Goal: Navigation & Orientation: Find specific page/section

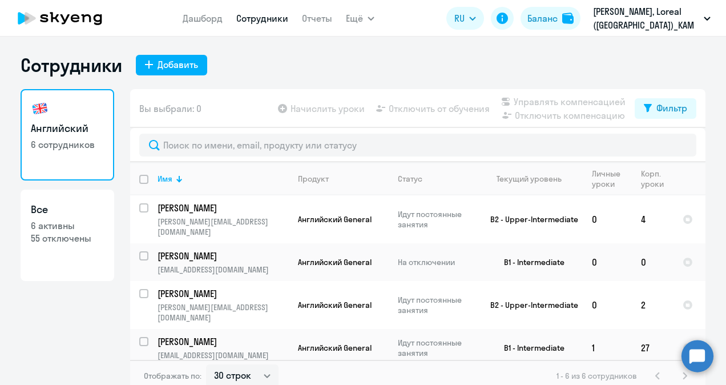
select select "30"
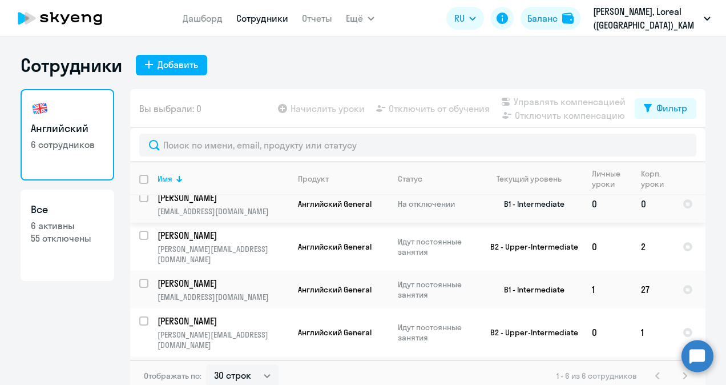
scroll to position [59, 0]
click at [311, 21] on link "Отчеты" at bounding box center [317, 18] width 30 height 11
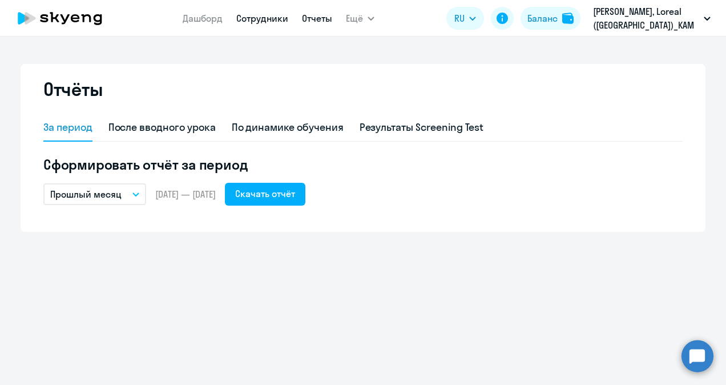
click at [276, 17] on link "Сотрудники" at bounding box center [262, 18] width 52 height 11
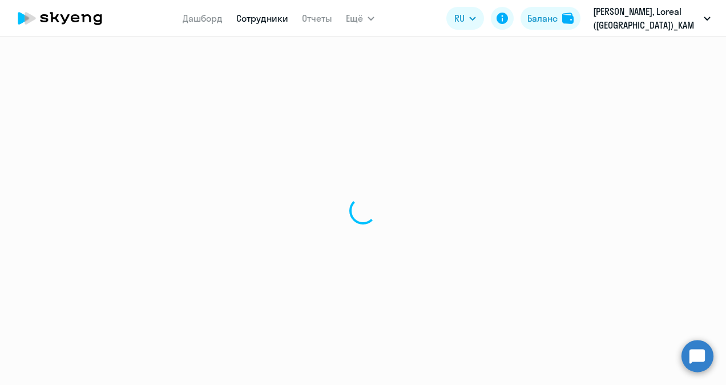
select select "30"
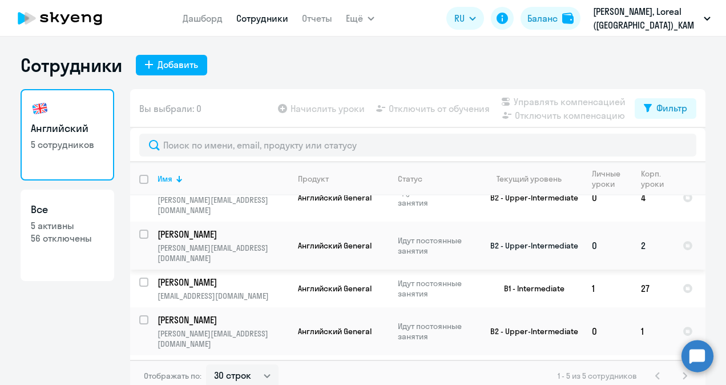
scroll to position [7, 0]
